Goal: Task Accomplishment & Management: Complete application form

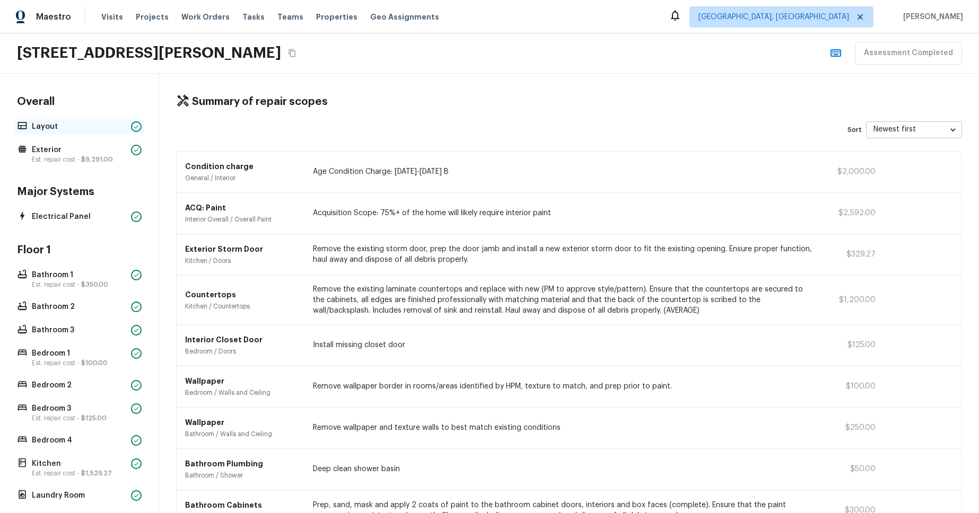
click at [86, 121] on p "Layout" at bounding box center [79, 126] width 95 height 11
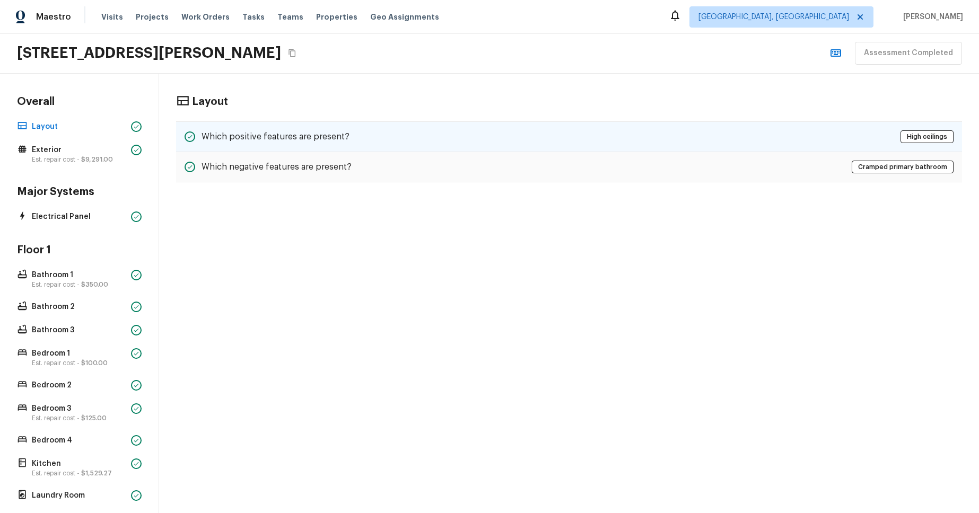
click at [516, 146] on div "Which positive features are present? High ceilings" at bounding box center [569, 136] width 786 height 31
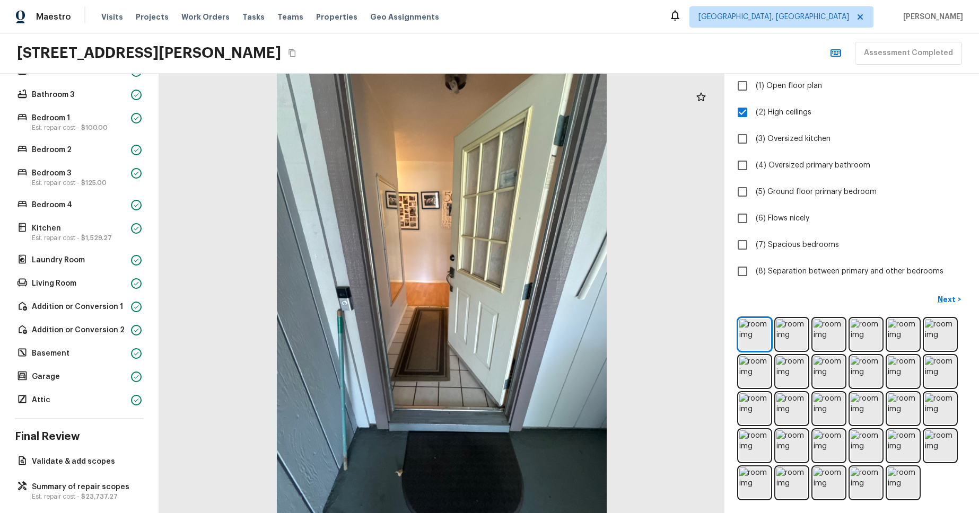
scroll to position [247, 0]
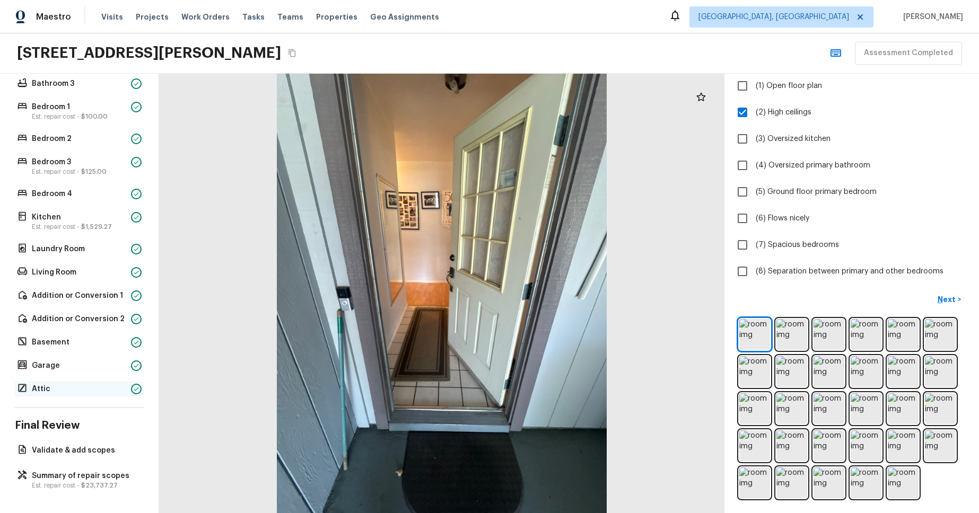
click at [69, 386] on p "Attic" at bounding box center [79, 389] width 95 height 11
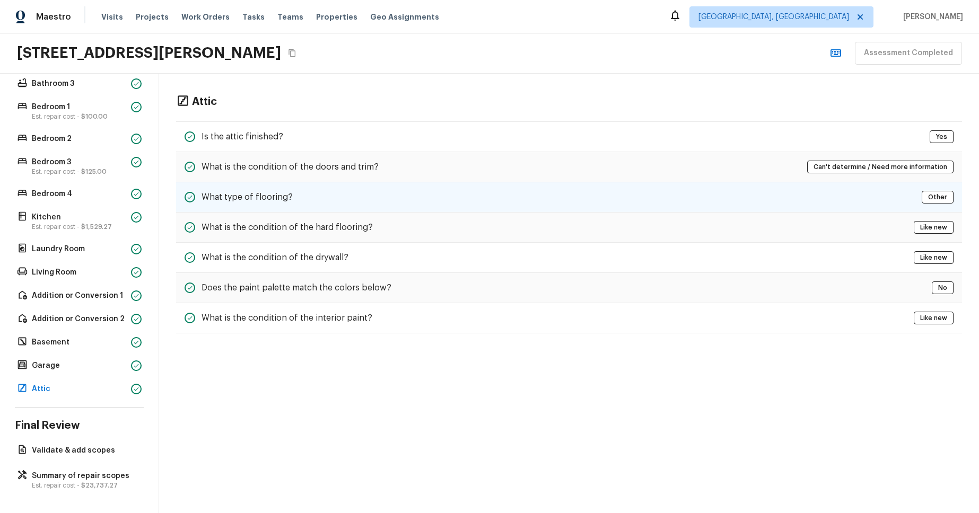
click at [298, 208] on div "What type of flooring? Other" at bounding box center [569, 197] width 786 height 30
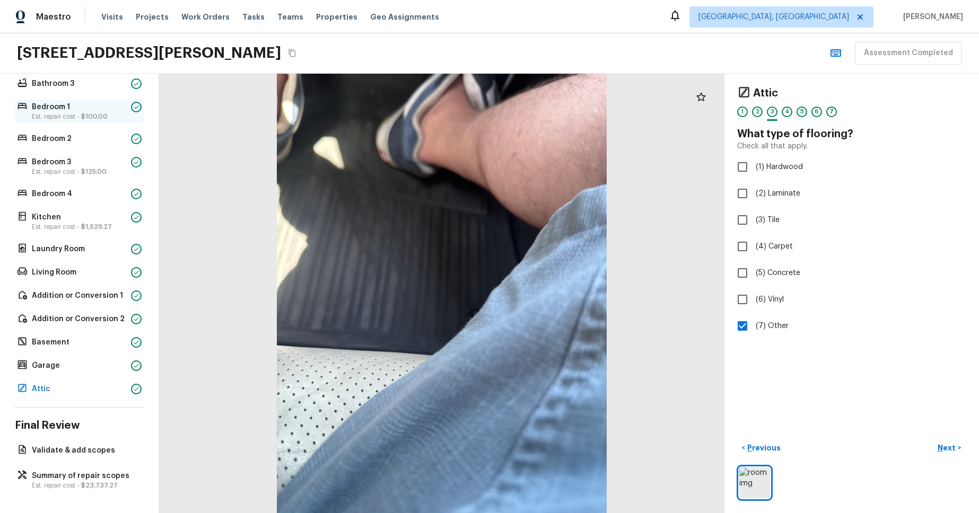
click at [49, 104] on p "Bedroom 1" at bounding box center [79, 107] width 95 height 11
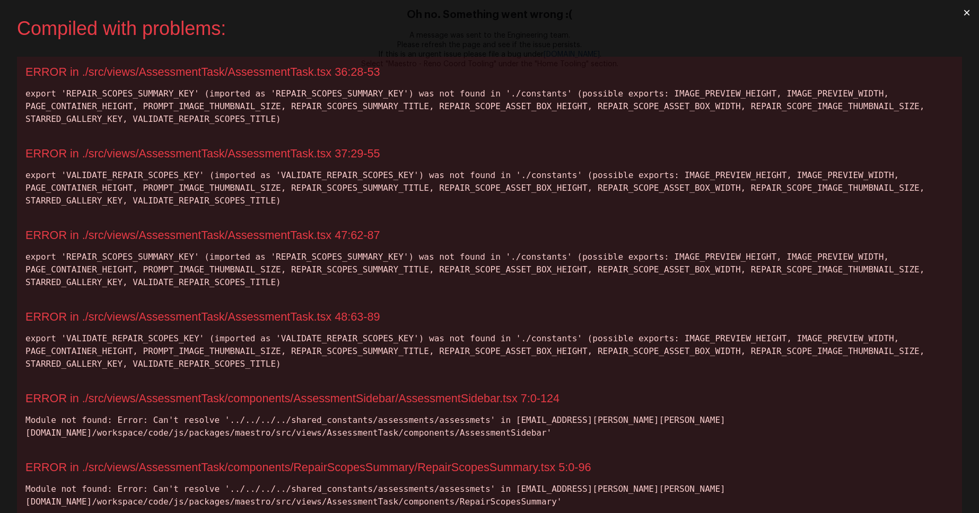
scroll to position [0, 0]
